Goal: Information Seeking & Learning: Learn about a topic

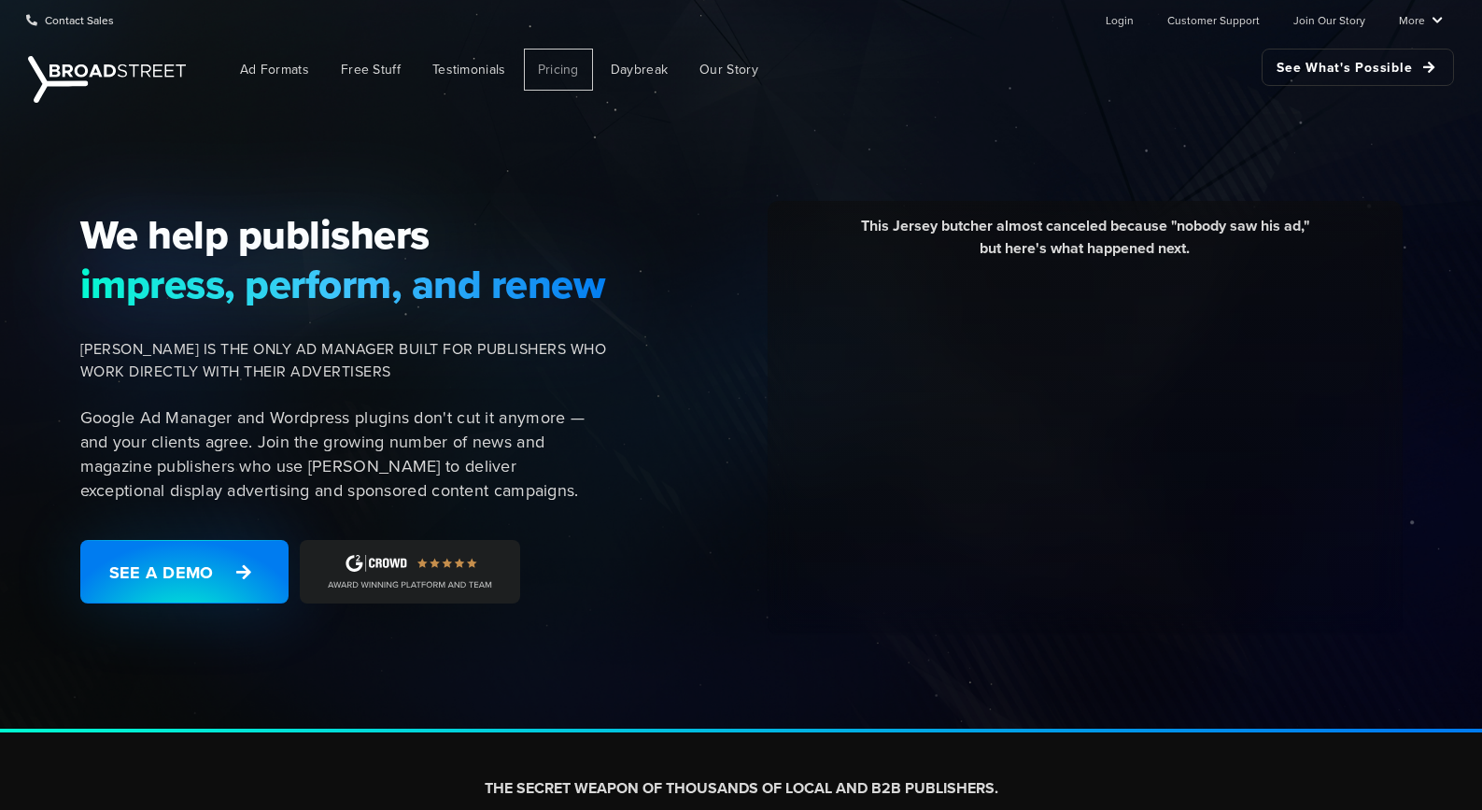
click at [570, 70] on span "Pricing" at bounding box center [558, 70] width 41 height 20
